Goal: Information Seeking & Learning: Check status

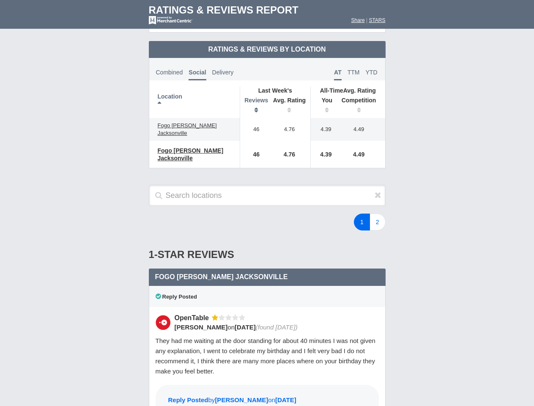
scroll to position [410, 0]
click at [267, 214] on div "1 2" at bounding box center [320, 222] width 148 height 17
click at [195, 95] on th "Location" at bounding box center [194, 102] width 91 height 31
click at [254, 99] on th "Reviews" at bounding box center [254, 106] width 29 height 24
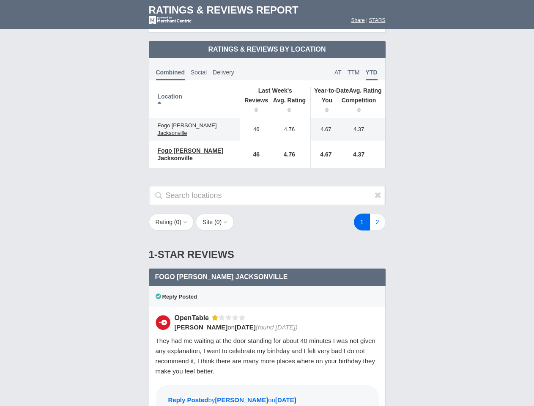
click at [267, 214] on div "1 2" at bounding box center [320, 222] width 148 height 17
click at [195, 95] on th "Location" at bounding box center [194, 102] width 91 height 31
click at [267, 214] on div "1 2" at bounding box center [320, 222] width 148 height 17
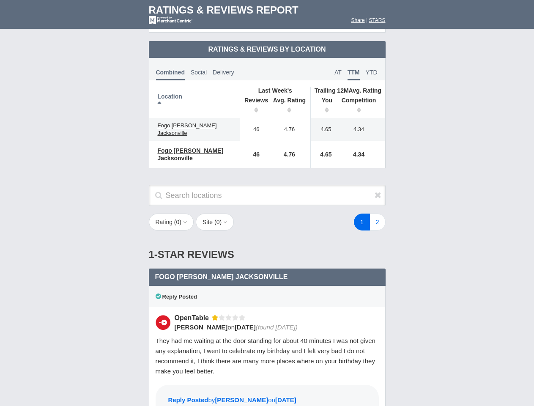
click at [195, 95] on th "Location" at bounding box center [194, 102] width 91 height 31
